Goal: Task Accomplishment & Management: Manage account settings

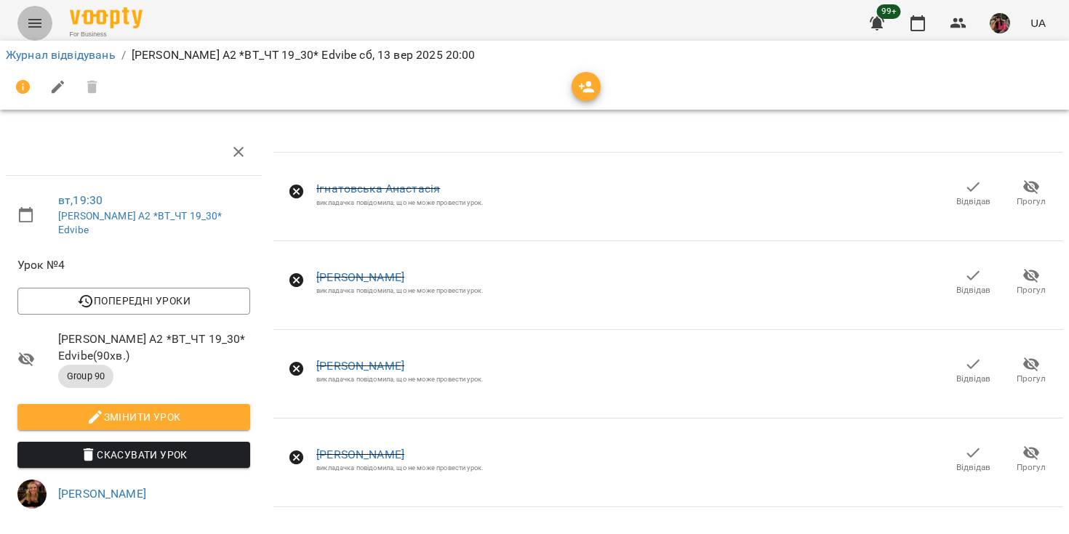
click at [29, 22] on icon "Menu" at bounding box center [34, 23] width 17 height 17
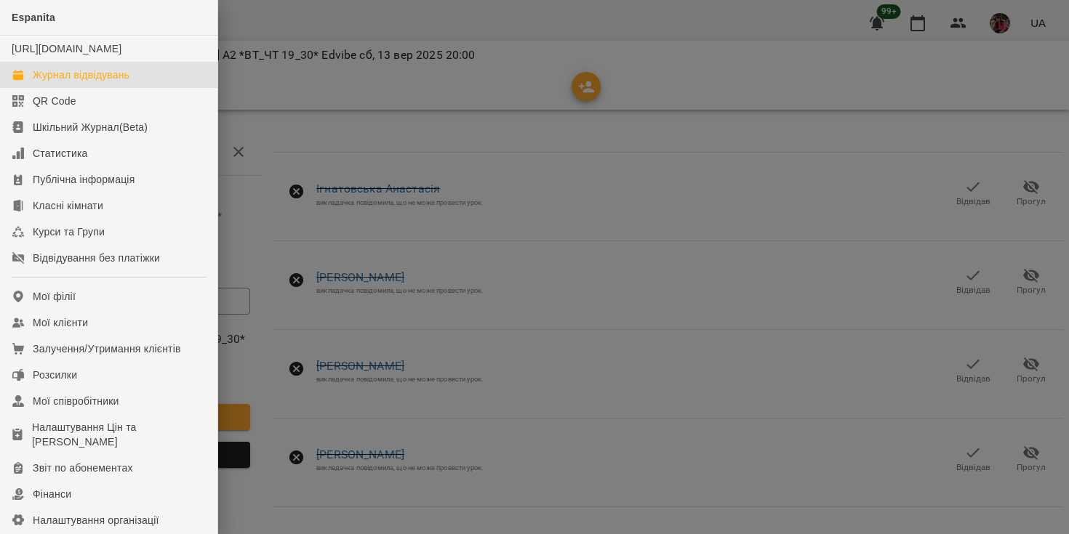
click at [75, 82] on div "Журнал відвідувань" at bounding box center [81, 75] width 97 height 15
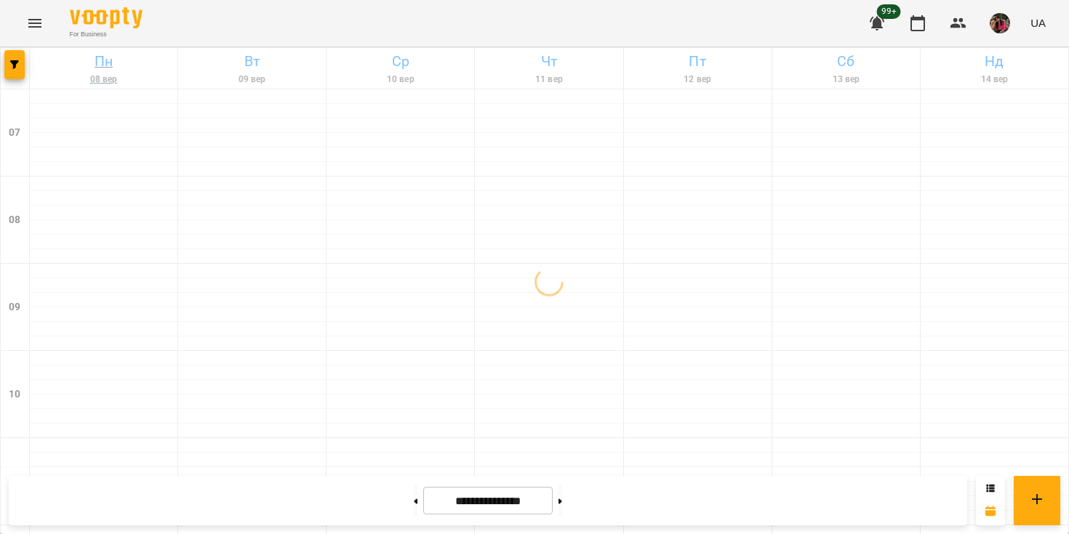
click at [37, 63] on h6 "Пн" at bounding box center [103, 61] width 143 height 23
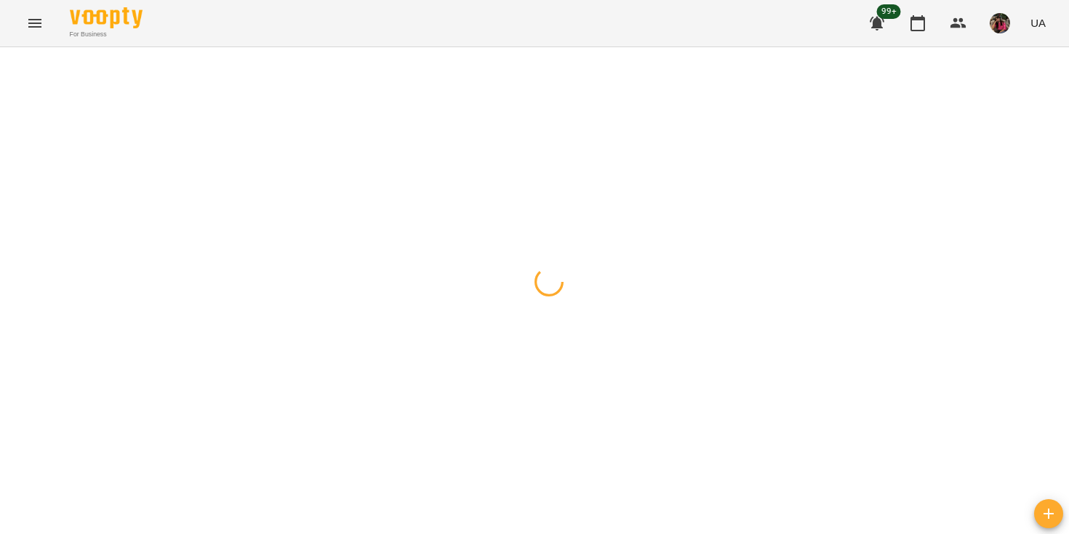
click at [6, 71] on button "button" at bounding box center [14, 64] width 20 height 29
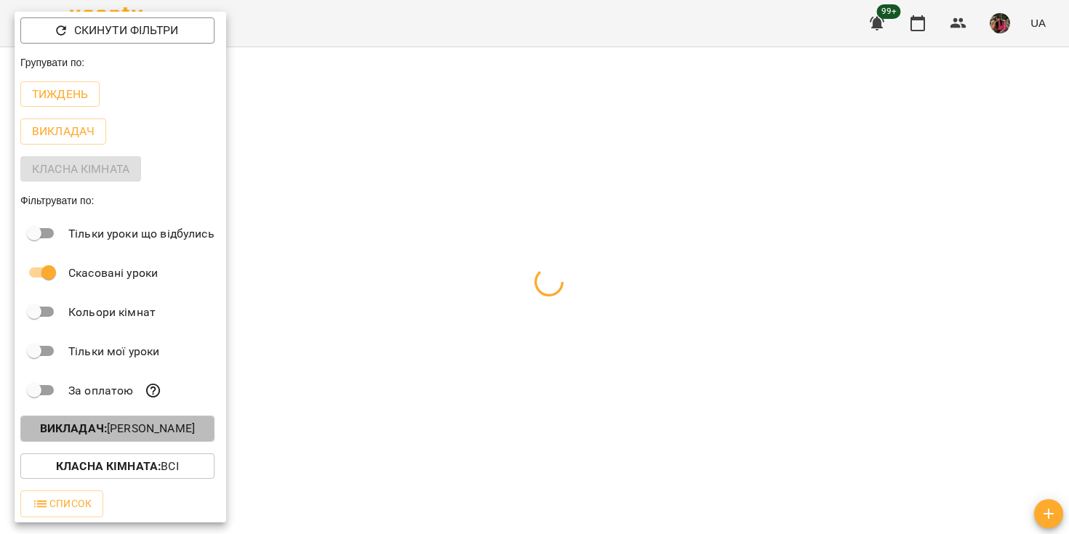
click at [134, 438] on p "Викладач : [PERSON_NAME]" at bounding box center [117, 428] width 155 height 17
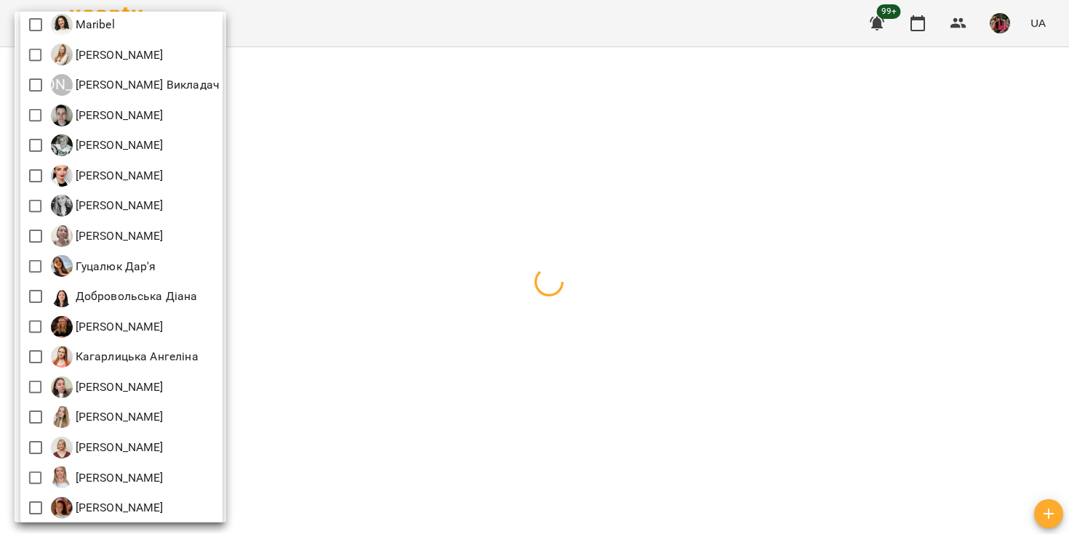
scroll to position [113, 0]
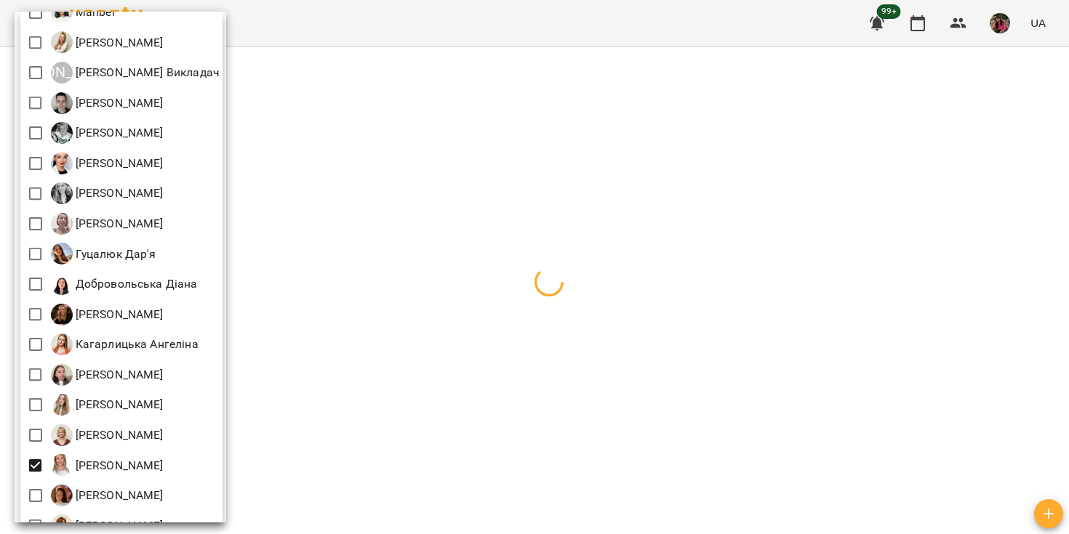
click at [358, 287] on div at bounding box center [534, 267] width 1069 height 534
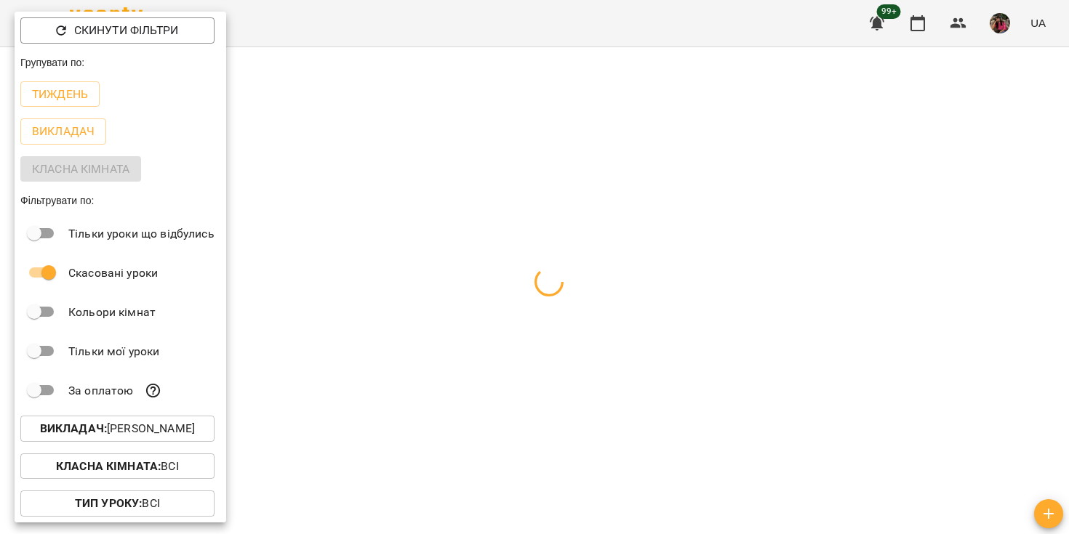
click at [358, 287] on div at bounding box center [534, 267] width 1069 height 534
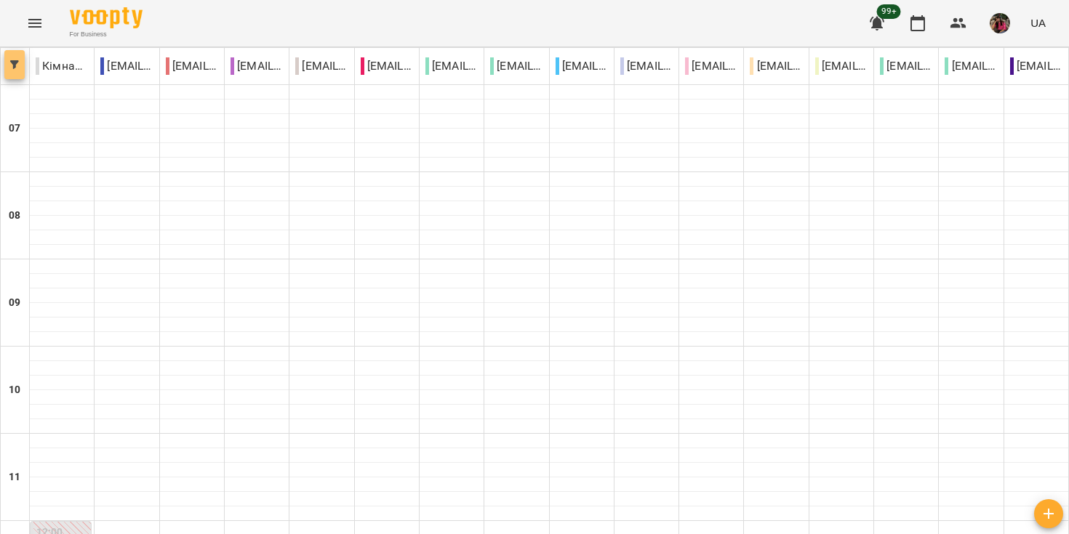
click at [13, 66] on icon "button" at bounding box center [14, 64] width 9 height 9
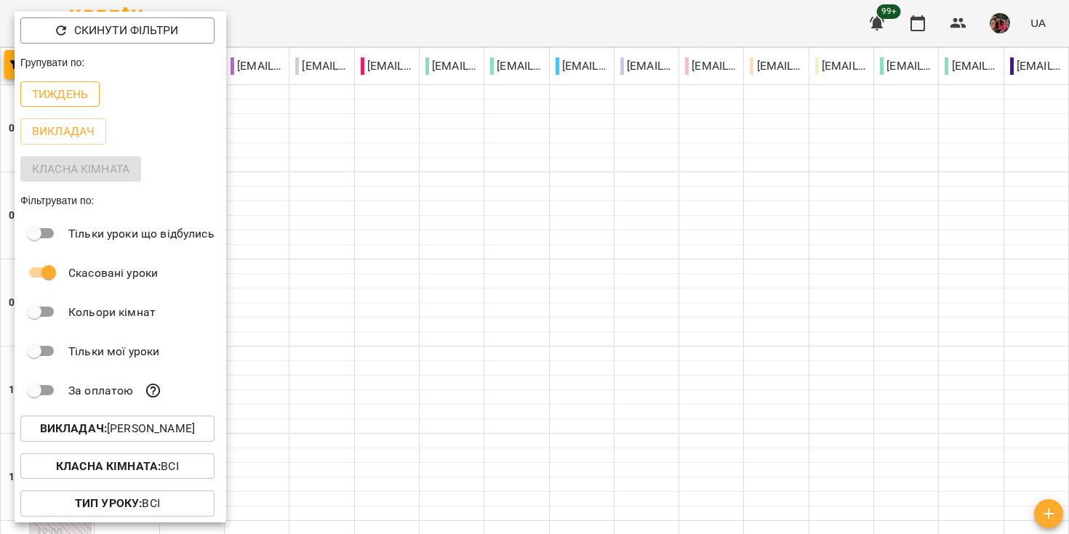
click at [77, 93] on p "Тиждень" at bounding box center [60, 94] width 56 height 17
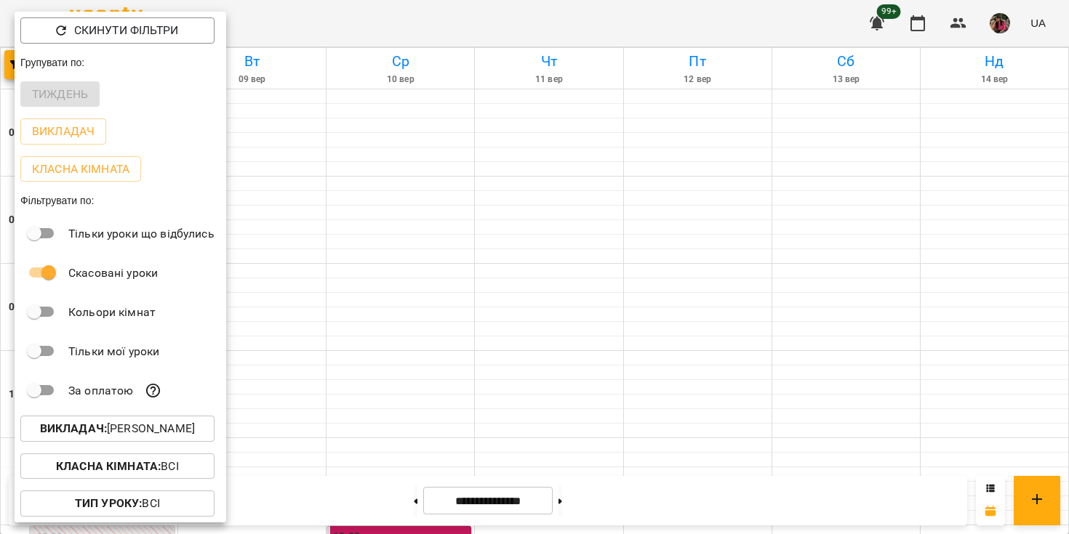
click at [393, 215] on div at bounding box center [534, 267] width 1069 height 534
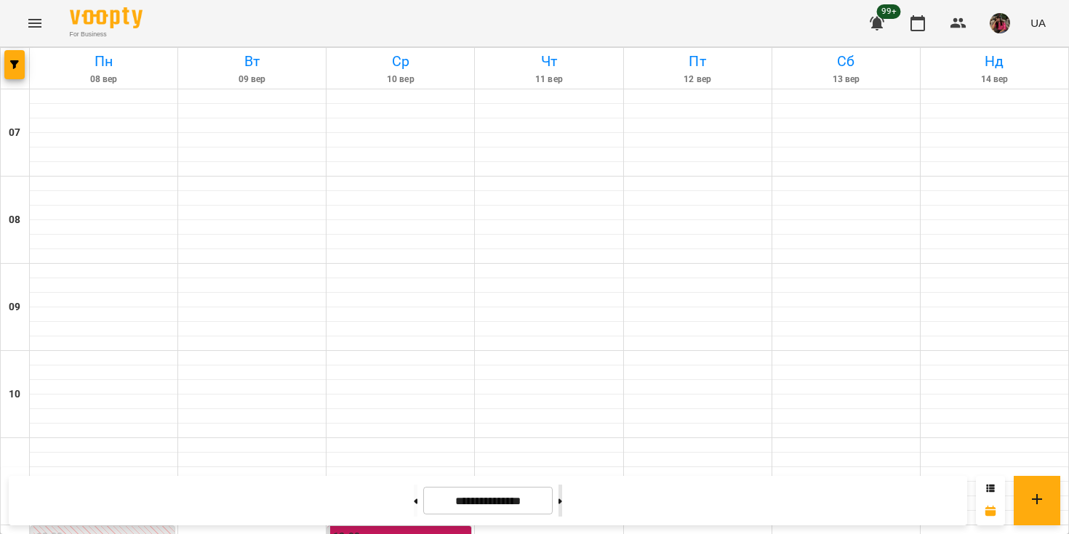
click at [562, 504] on button at bounding box center [560, 501] width 4 height 32
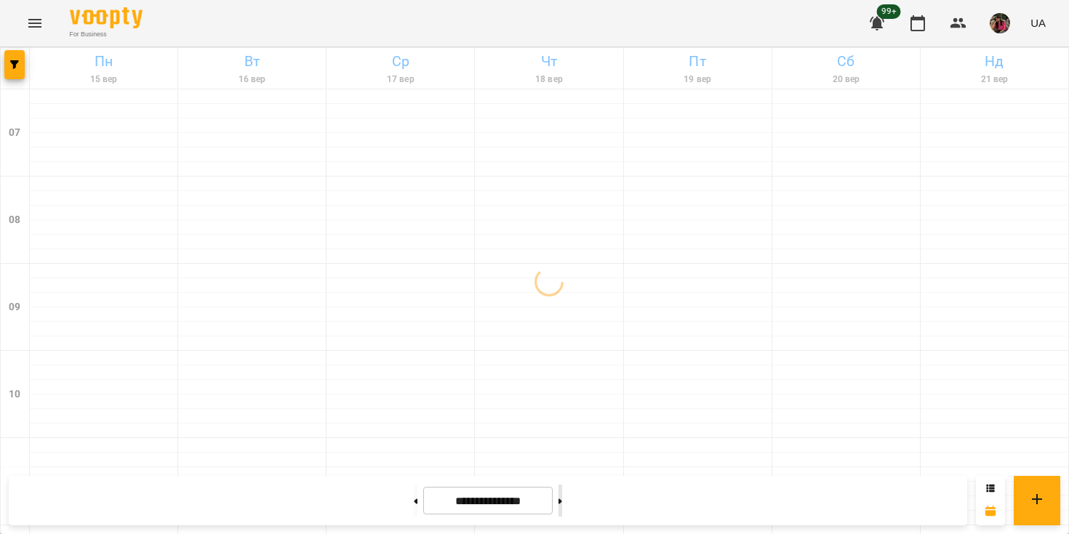
click at [562, 504] on button at bounding box center [560, 501] width 4 height 32
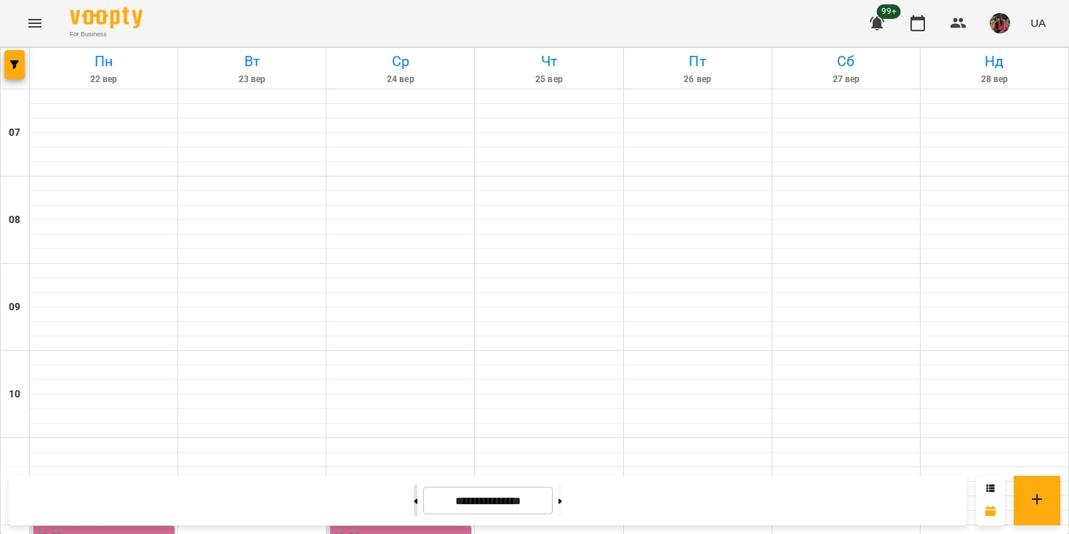
click at [414, 499] on button at bounding box center [416, 501] width 4 height 32
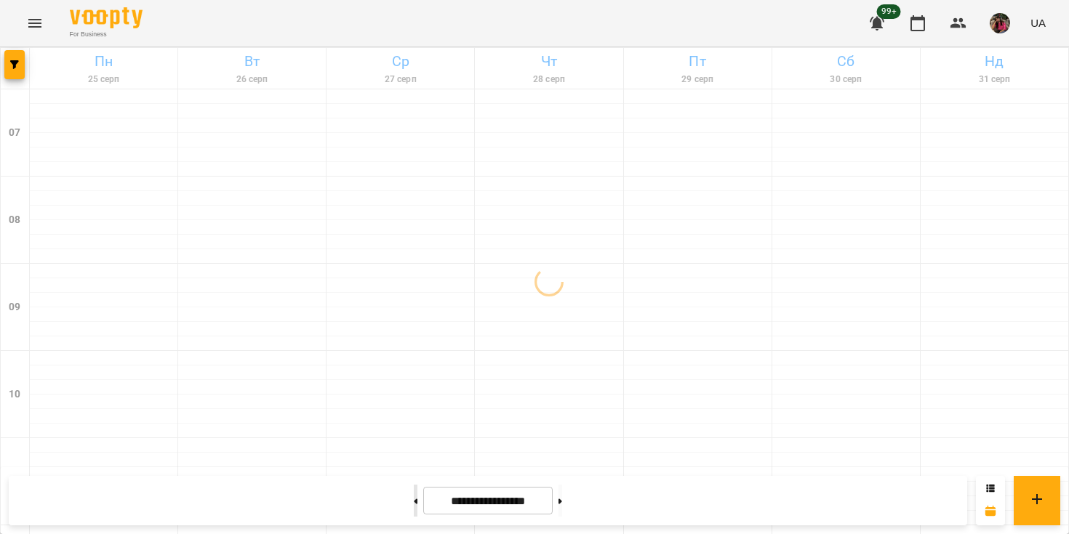
click at [414, 499] on button at bounding box center [416, 501] width 4 height 32
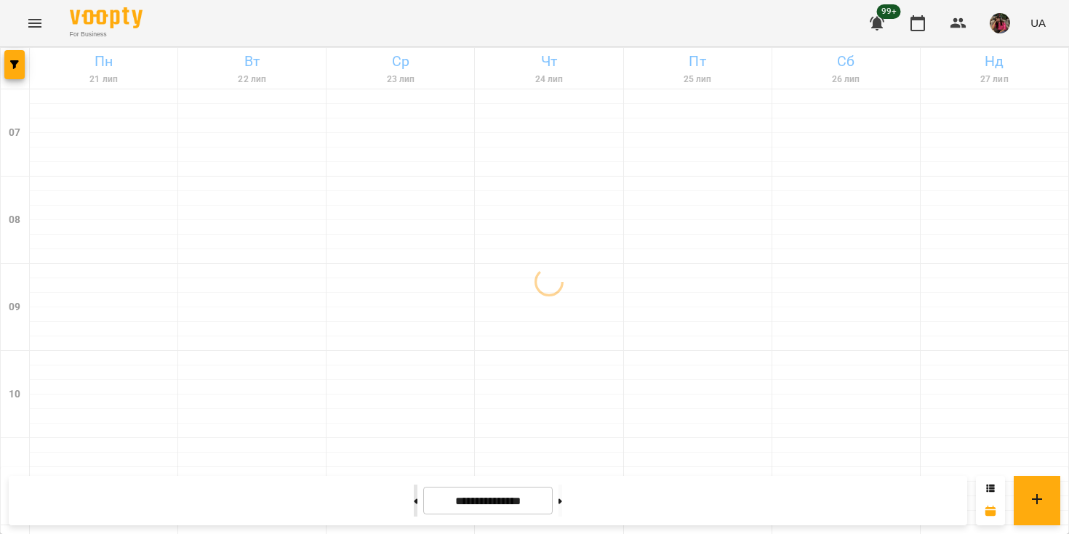
click at [414, 499] on button at bounding box center [416, 501] width 4 height 32
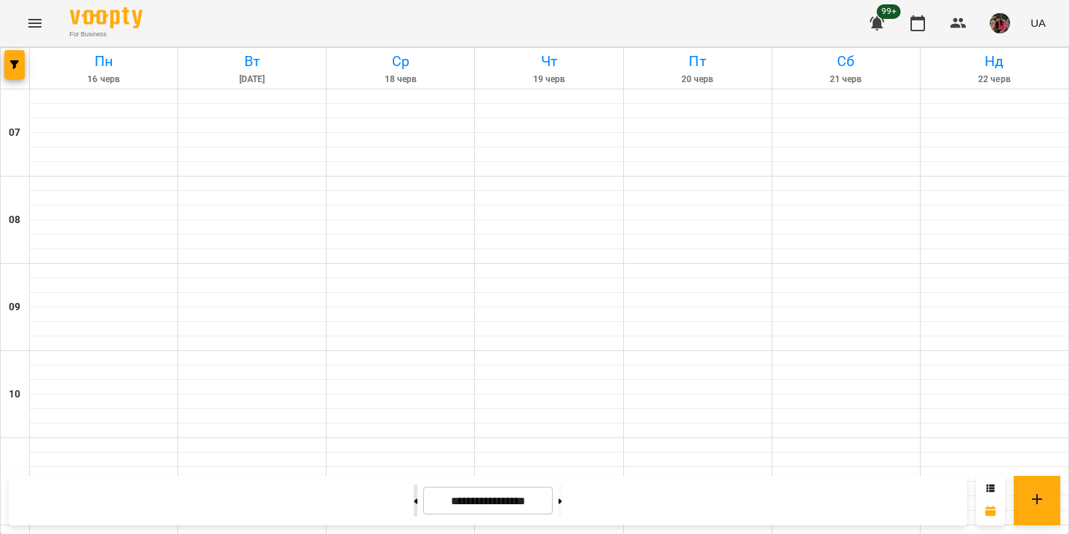
click at [414, 499] on button at bounding box center [416, 501] width 4 height 32
click at [562, 498] on button at bounding box center [560, 501] width 4 height 32
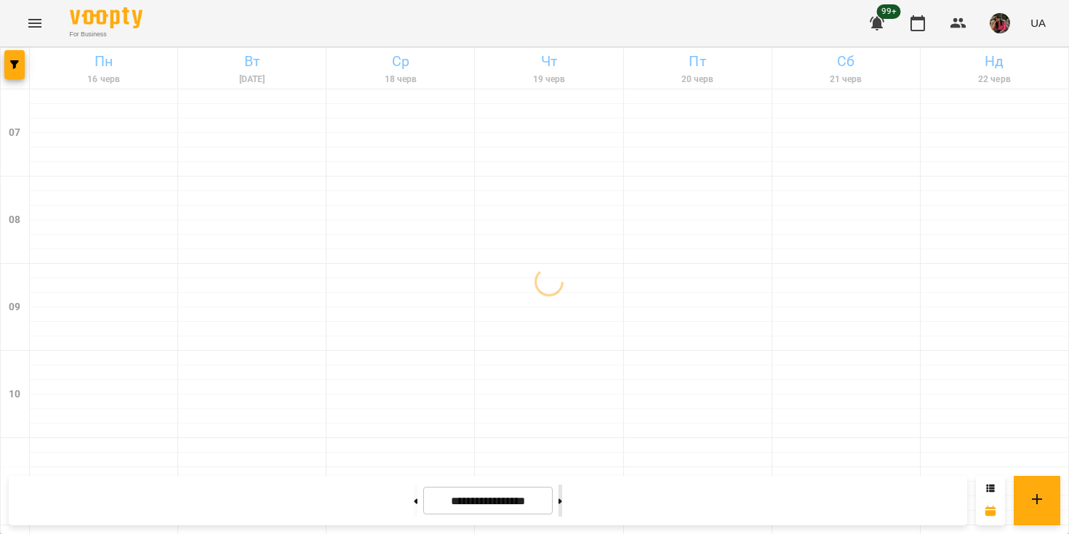
type input "**********"
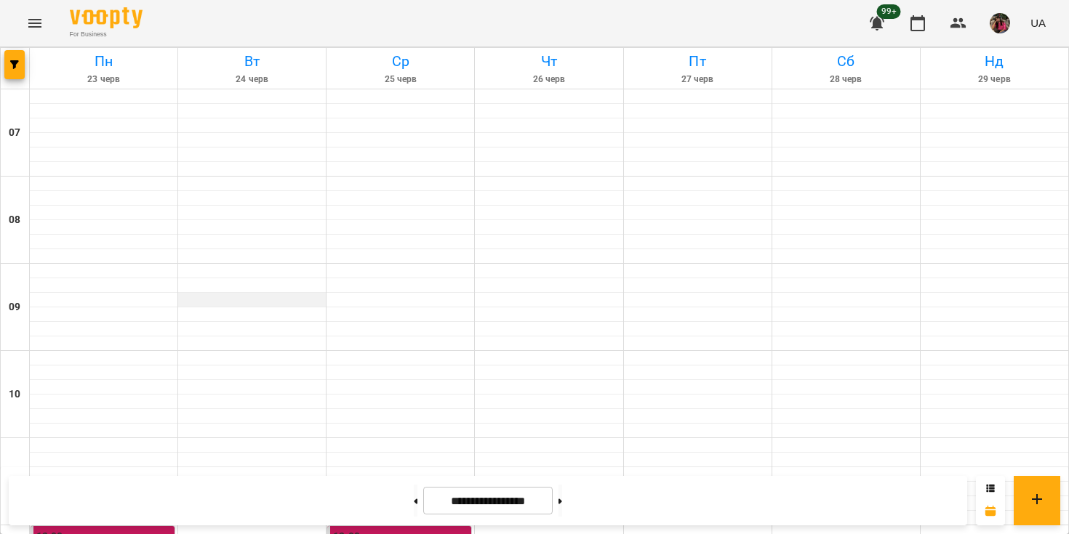
scroll to position [1016, 0]
click at [35, 15] on icon "Menu" at bounding box center [34, 23] width 17 height 17
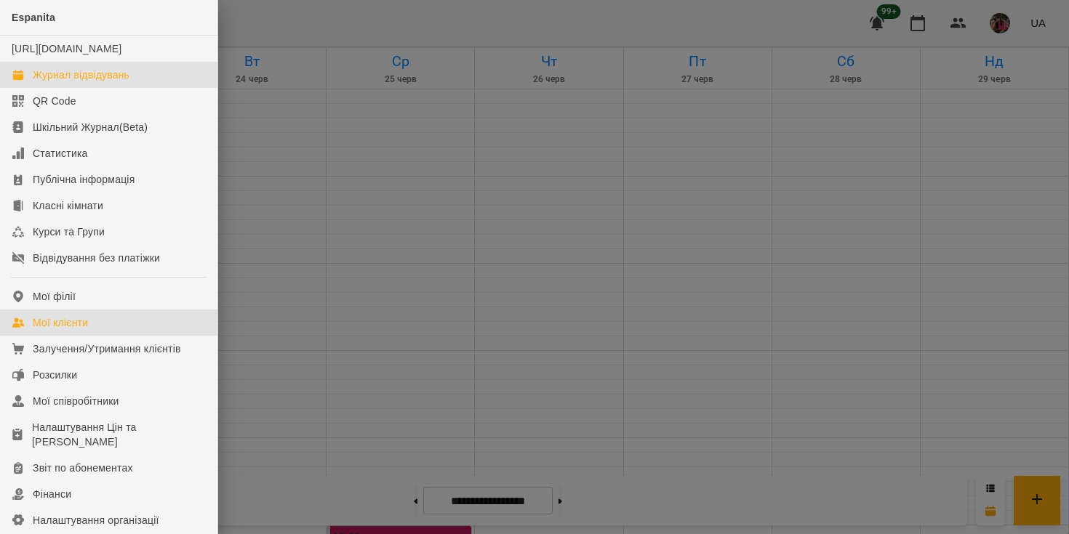
click at [61, 330] on div "Мої клієнти" at bounding box center [60, 323] width 55 height 15
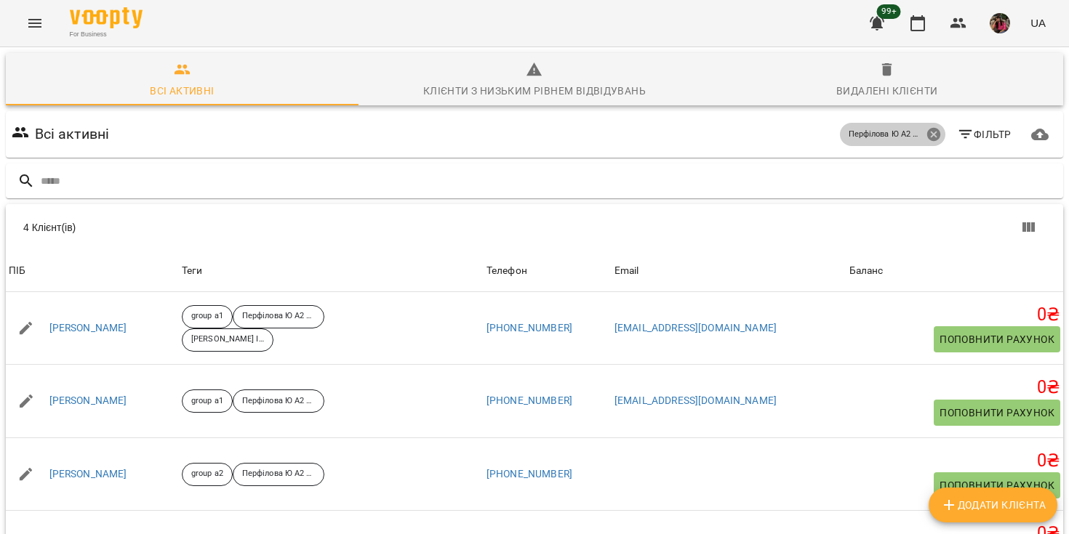
click at [937, 131] on icon at bounding box center [932, 134] width 13 height 13
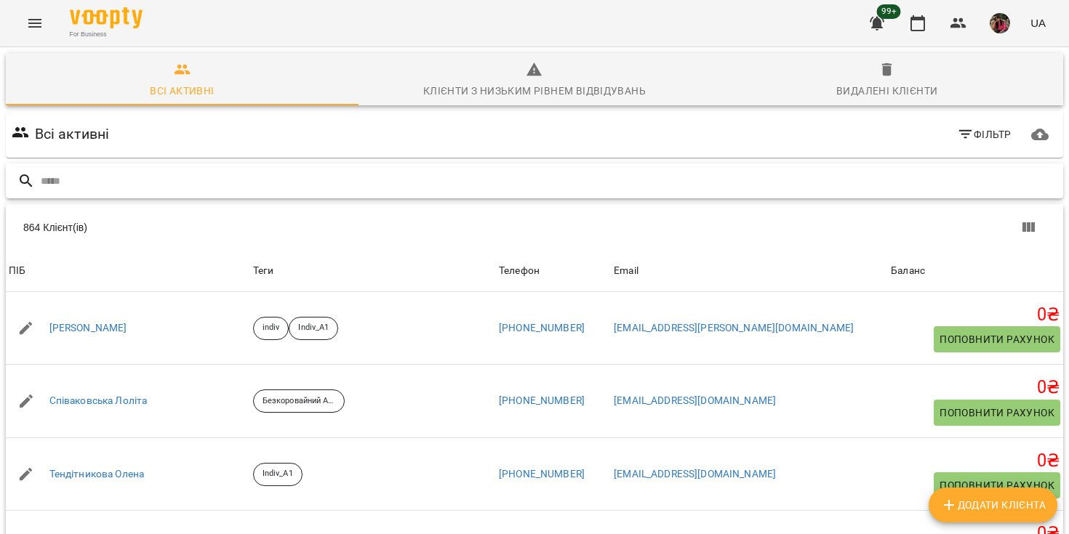
click at [81, 169] on input "text" at bounding box center [549, 181] width 1016 height 24
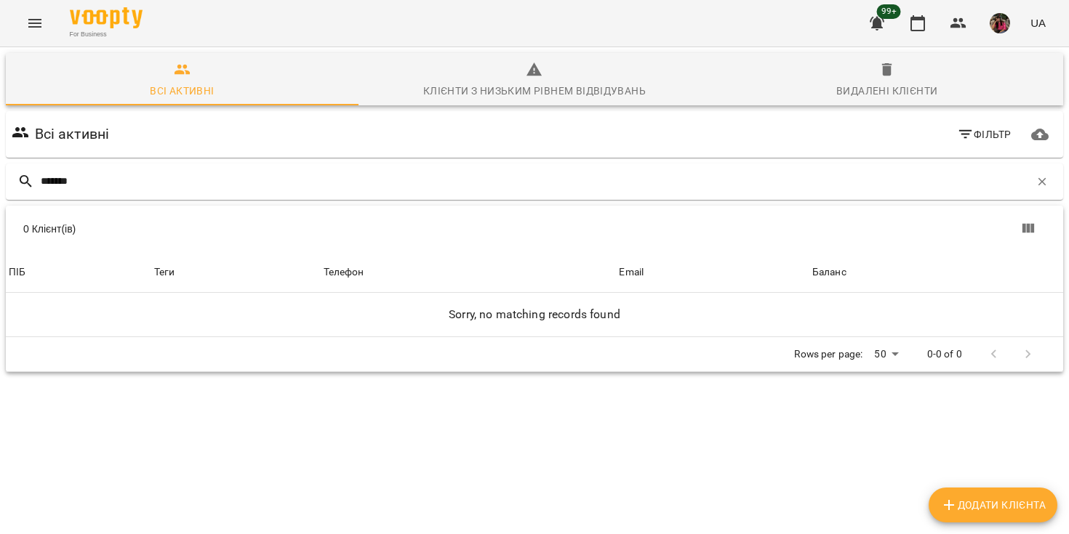
click at [872, 77] on span "Видалені клієнти" at bounding box center [886, 80] width 335 height 39
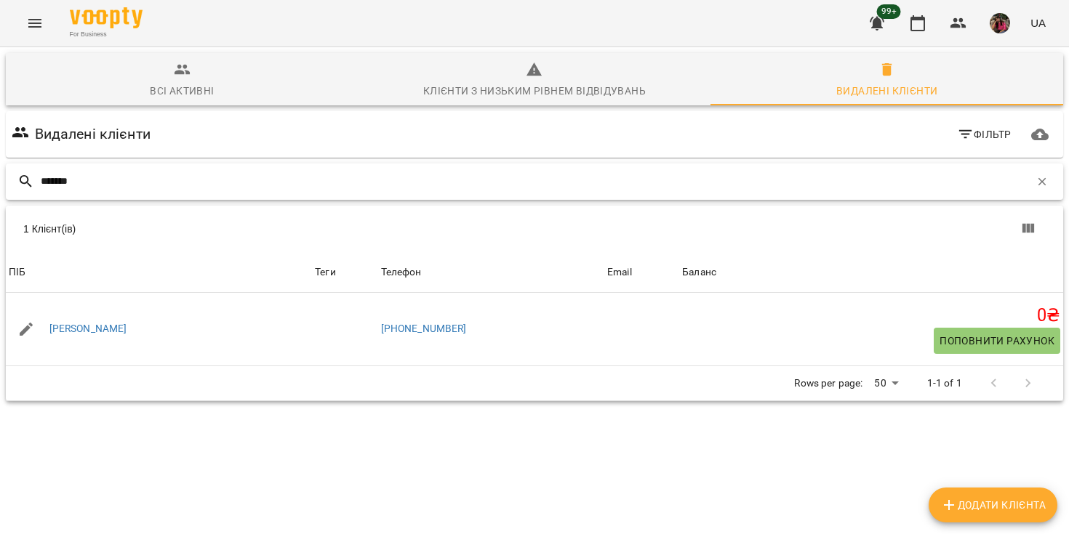
click at [142, 189] on input "*******" at bounding box center [535, 181] width 989 height 24
click at [186, 80] on span "Всі активні" at bounding box center [182, 80] width 335 height 39
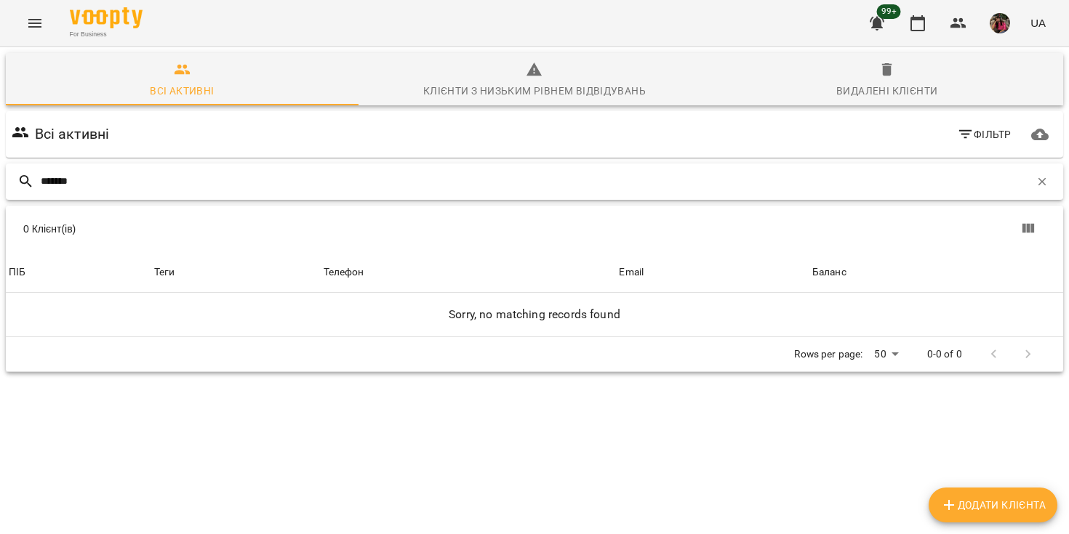
click at [95, 172] on input "*******" at bounding box center [535, 181] width 989 height 24
click at [76, 181] on input "*******" at bounding box center [535, 181] width 989 height 24
type input "*"
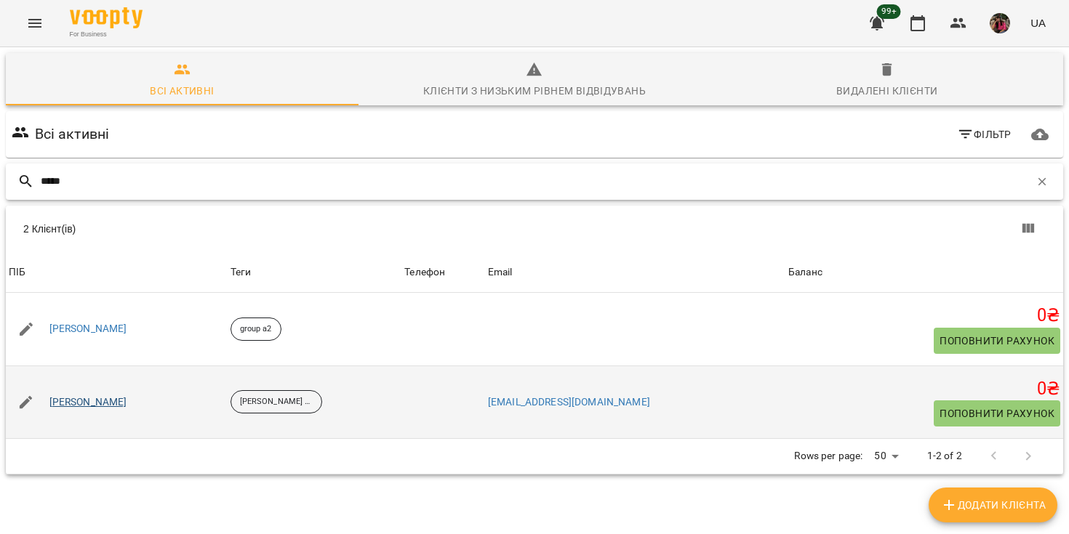
type input "*****"
click at [113, 401] on link "Сівач Олександр" at bounding box center [88, 402] width 78 height 15
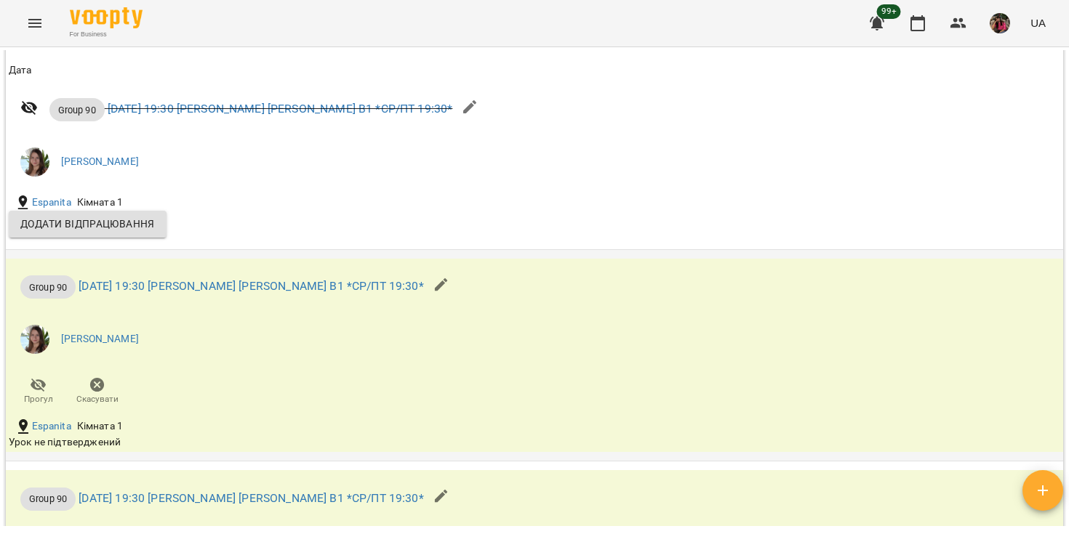
scroll to position [1195, 0]
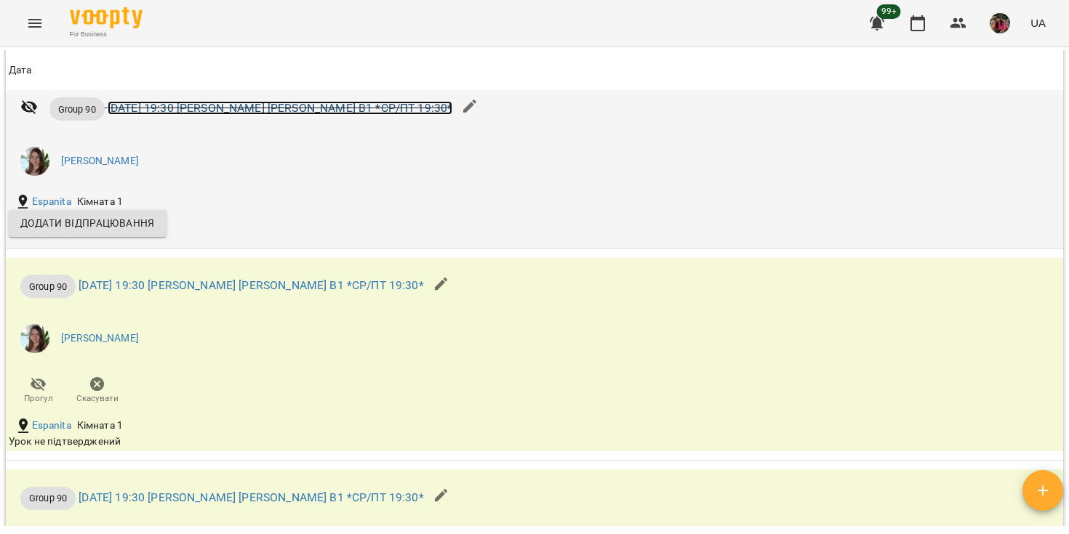
click at [276, 106] on link "ср 10 вер 2025 19:30 Степановська І. В1 *СР/ПТ 19:30*" at bounding box center [280, 108] width 345 height 14
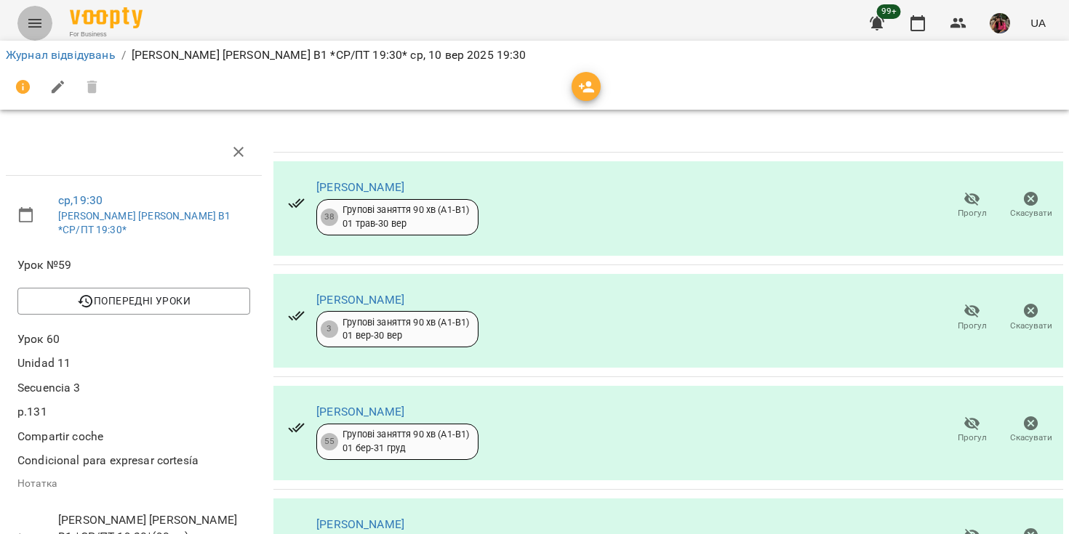
click at [36, 23] on icon "Menu" at bounding box center [34, 23] width 13 height 9
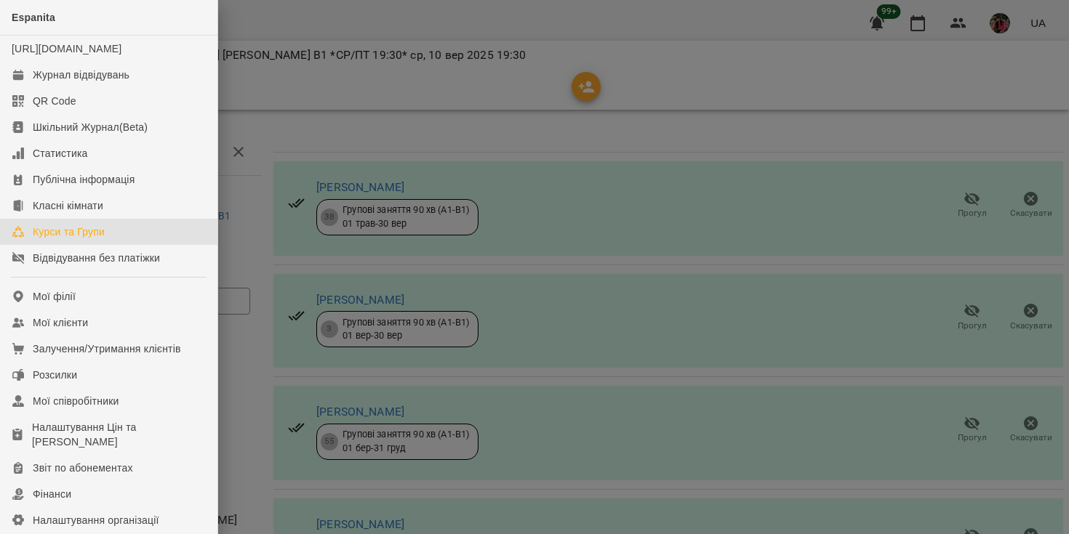
click at [79, 239] on div "Курси та Групи" at bounding box center [69, 232] width 72 height 15
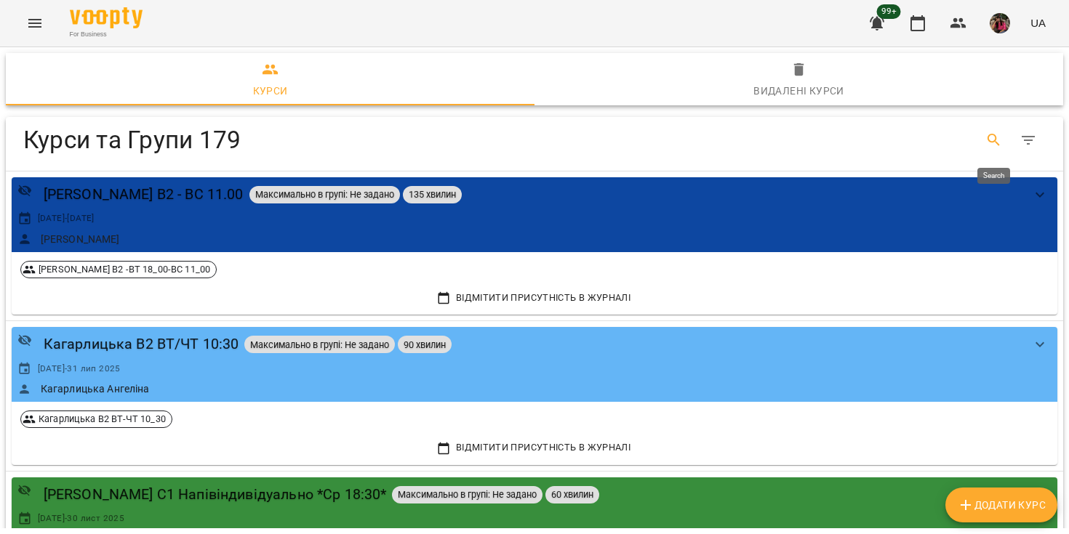
click at [992, 139] on icon "Search" at bounding box center [993, 140] width 17 height 17
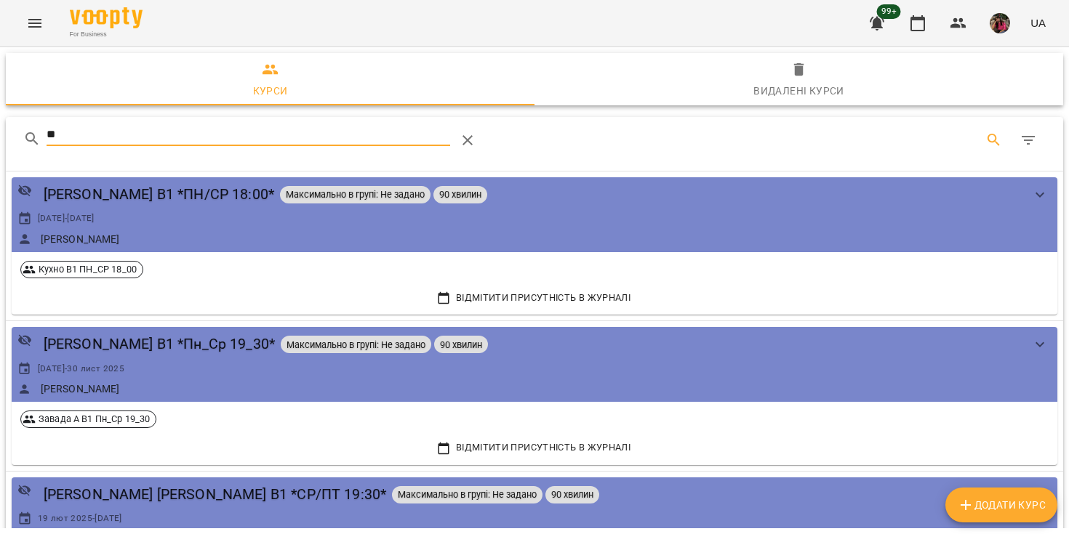
type input "**"
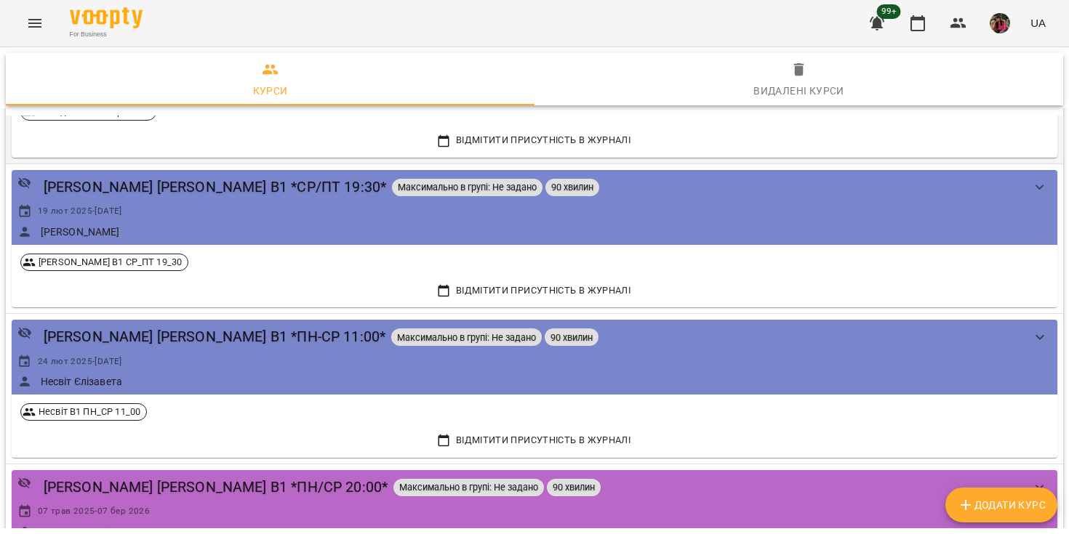
scroll to position [336, 0]
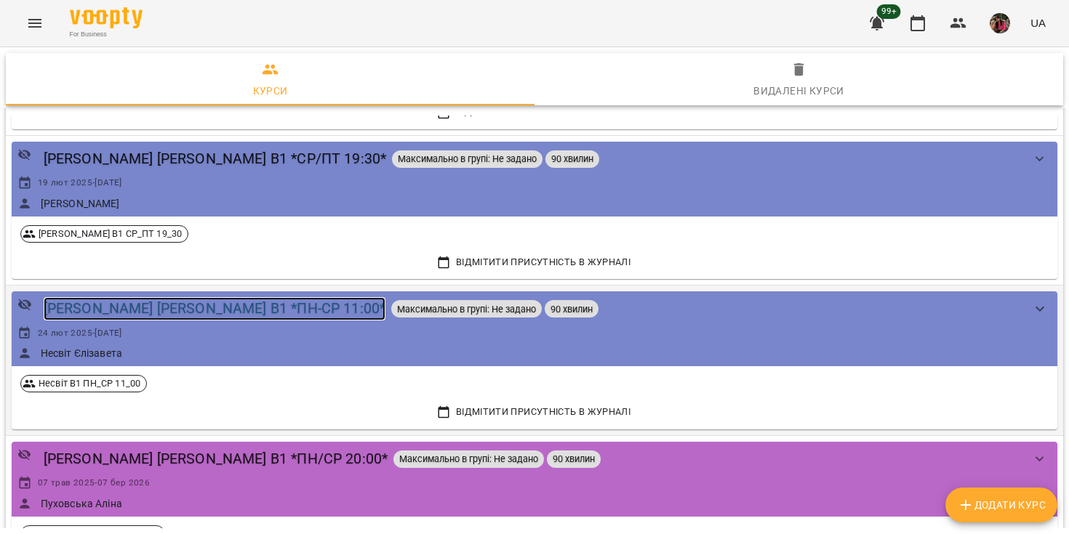
click at [178, 310] on div "Несвіт Є. В1 *ПН-СР 11:00*" at bounding box center [215, 308] width 342 height 23
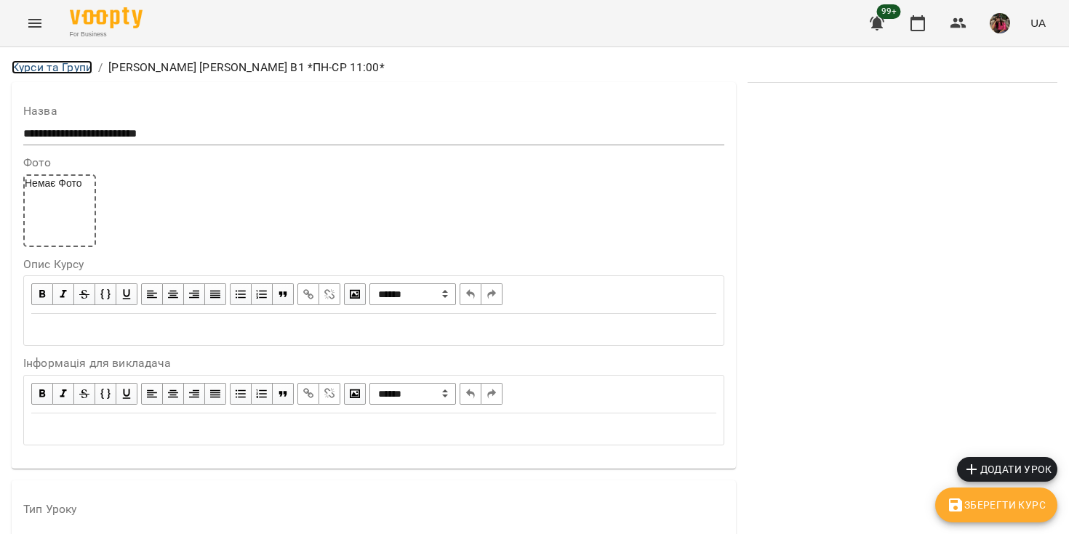
click at [53, 65] on link "Курси та Групи" at bounding box center [52, 67] width 81 height 14
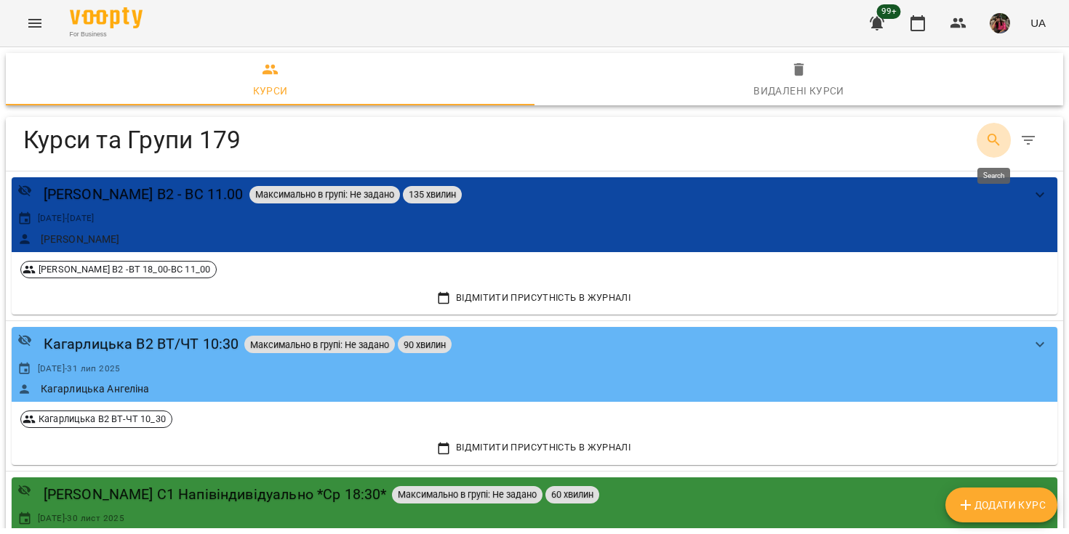
click at [992, 142] on icon "Search" at bounding box center [993, 140] width 17 height 17
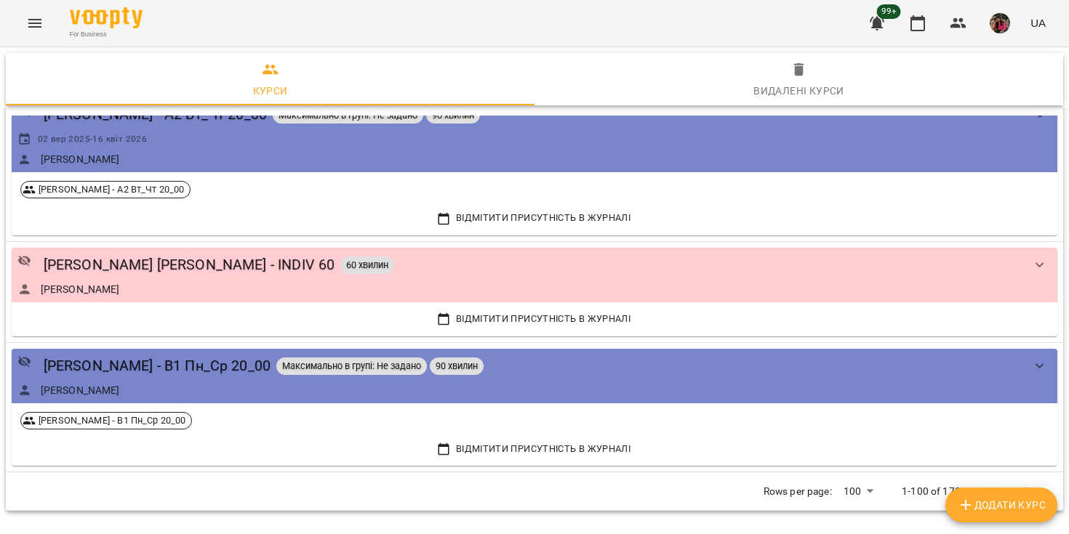
scroll to position [265, 0]
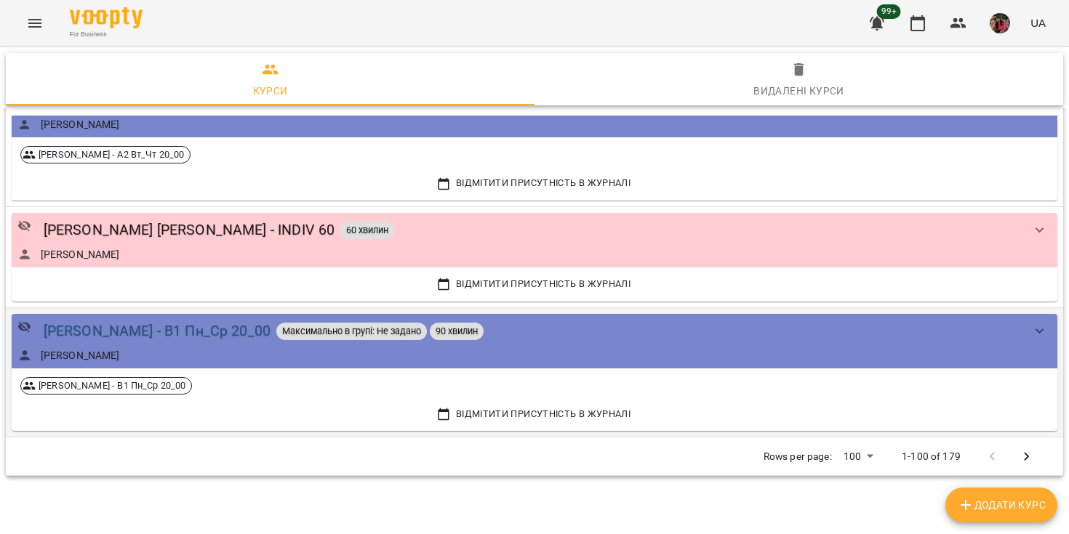
type input "*******"
click at [225, 322] on div "[PERSON_NAME] - В1 Пн_Ср 20_00" at bounding box center [157, 331] width 227 height 23
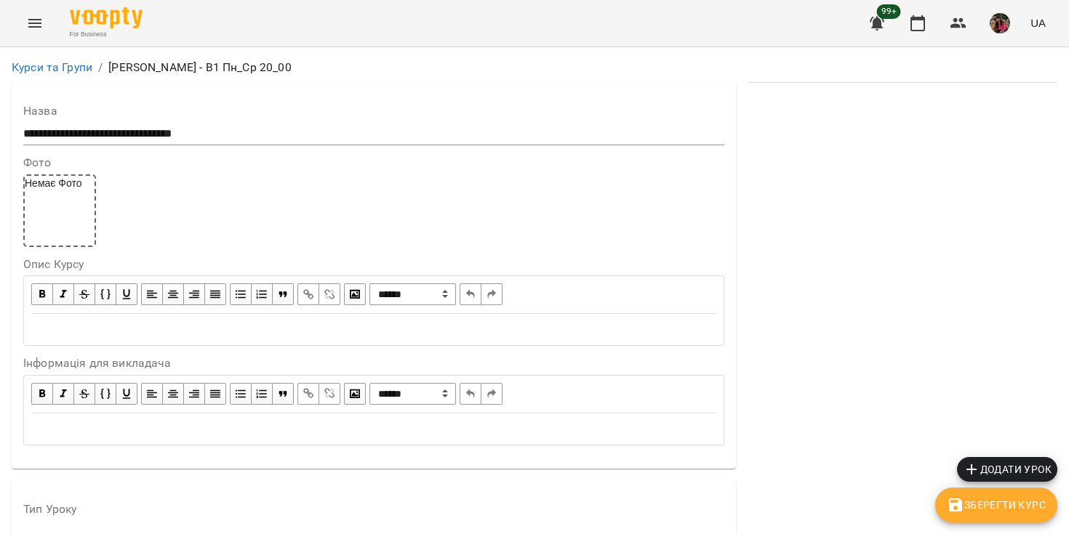
scroll to position [1327, 0]
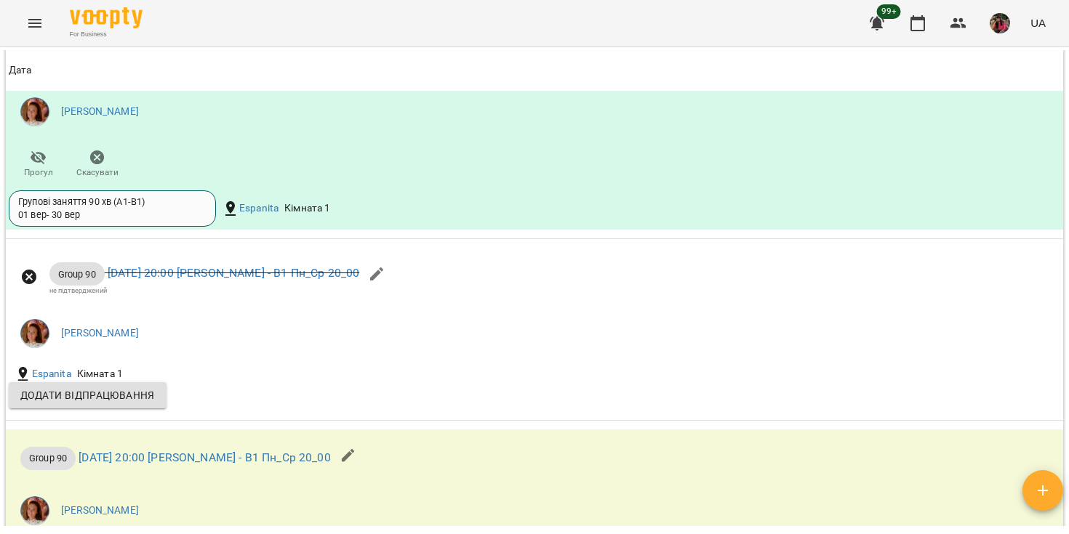
scroll to position [1144, 0]
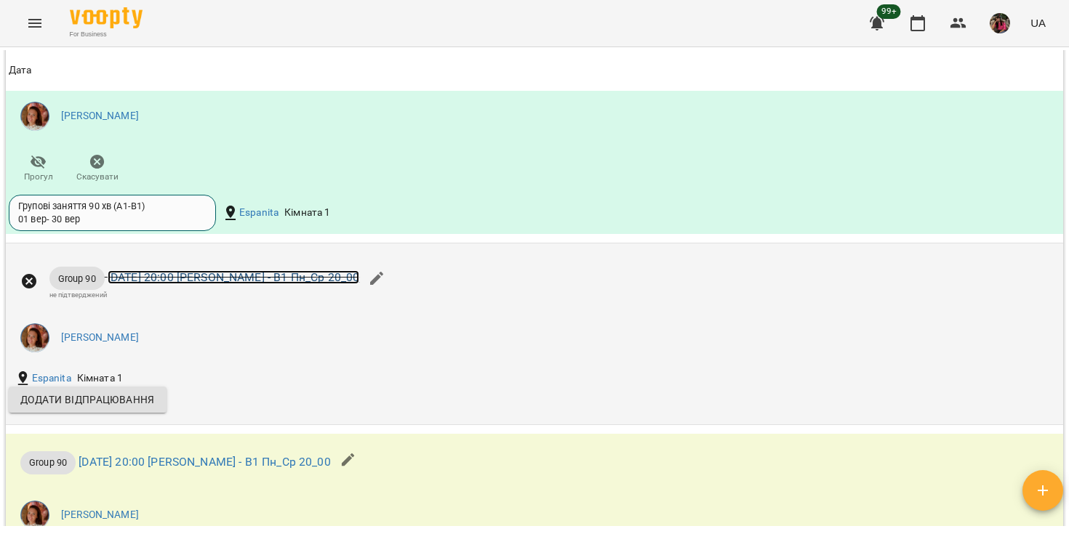
click at [275, 284] on link "[DATE] 20:00 [PERSON_NAME] - В1 Пн_Ср 20_00" at bounding box center [234, 277] width 252 height 14
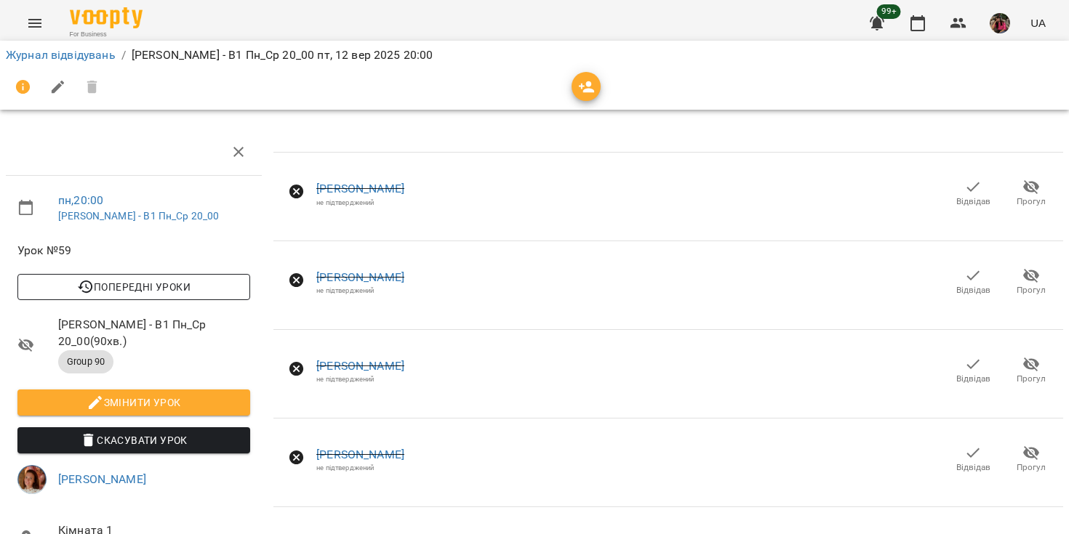
click at [218, 282] on span "Попередні уроки" at bounding box center [133, 286] width 209 height 17
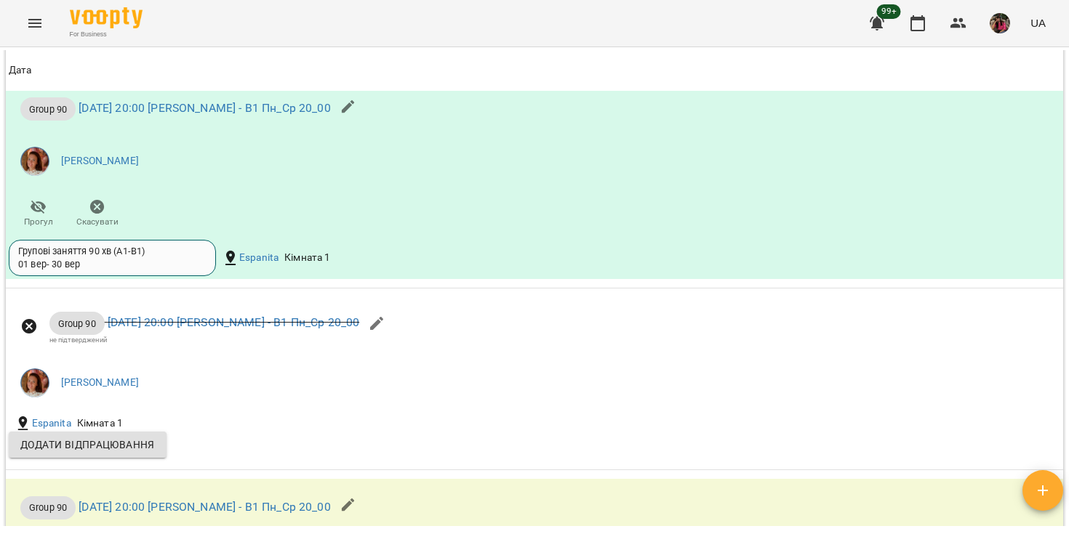
scroll to position [1094, 0]
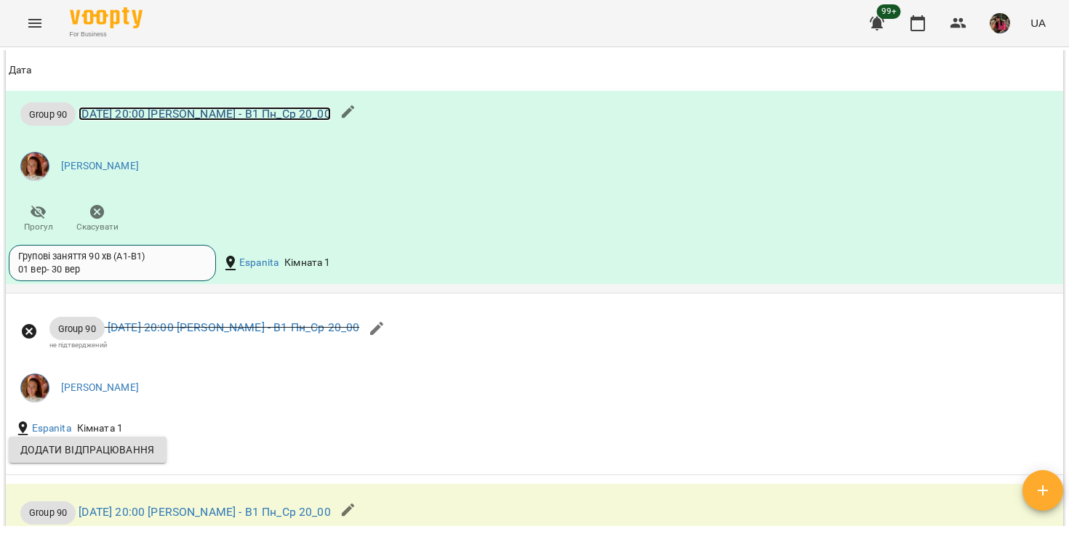
click at [220, 121] on link "[DATE] 20:00 [PERSON_NAME] - В1 Пн_Ср 20_00" at bounding box center [205, 114] width 252 height 14
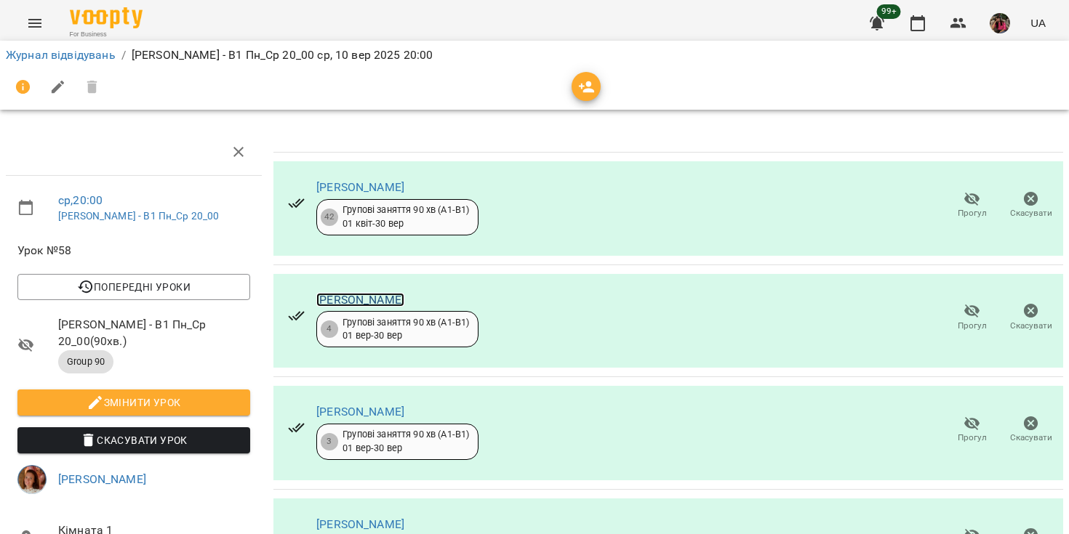
click at [403, 297] on link "[PERSON_NAME]" at bounding box center [360, 300] width 88 height 14
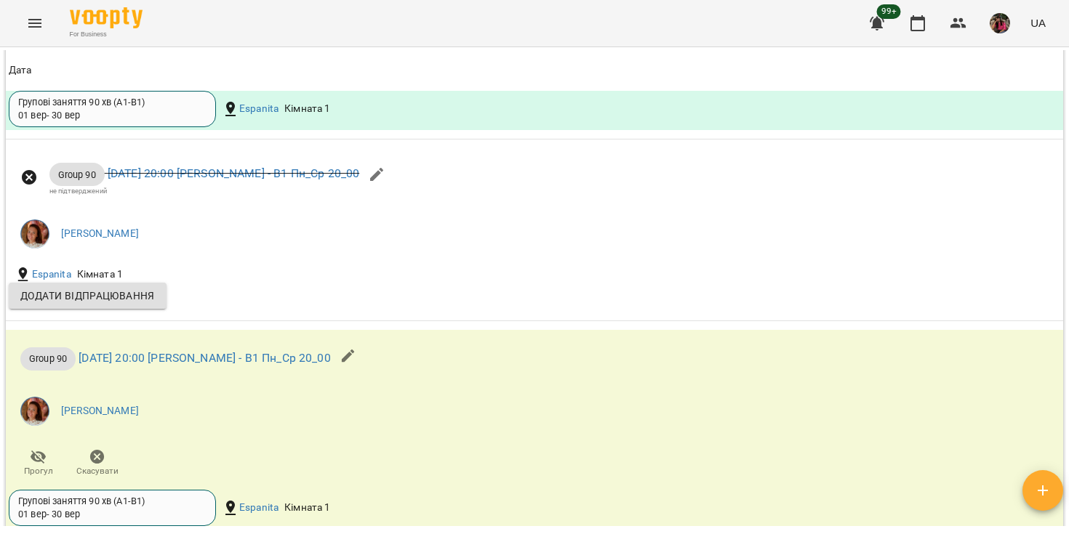
scroll to position [1223, 0]
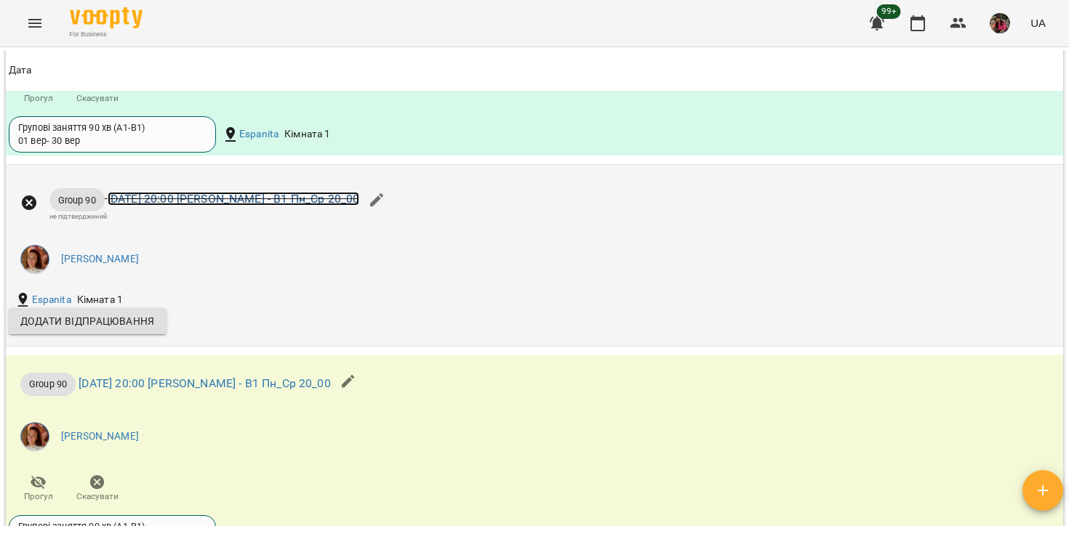
click at [321, 206] on link "[DATE] 20:00 [PERSON_NAME] - В1 Пн_Ср 20_00" at bounding box center [234, 199] width 252 height 14
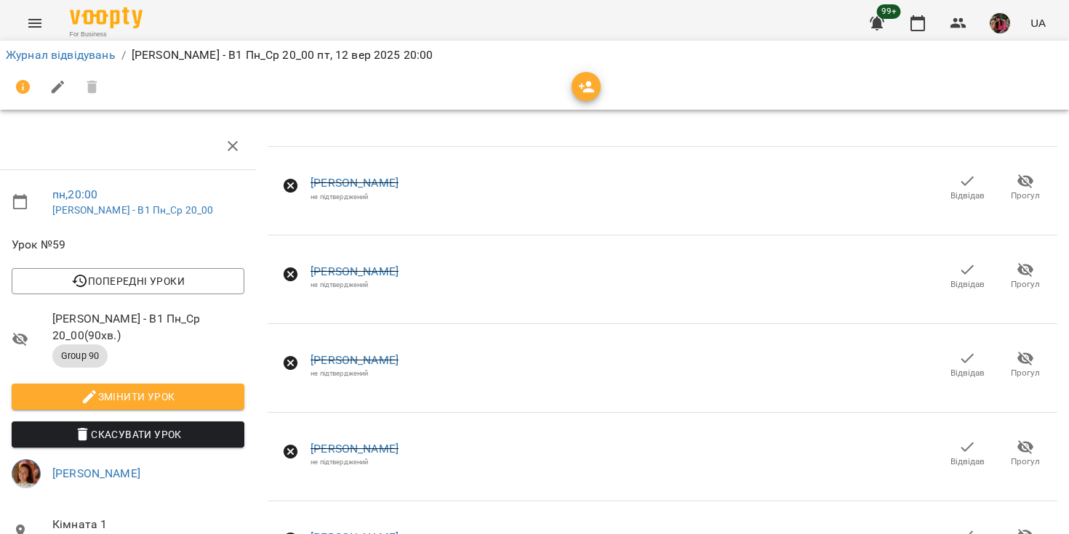
scroll to position [75, 0]
